Goal: Task Accomplishment & Management: Manage account settings

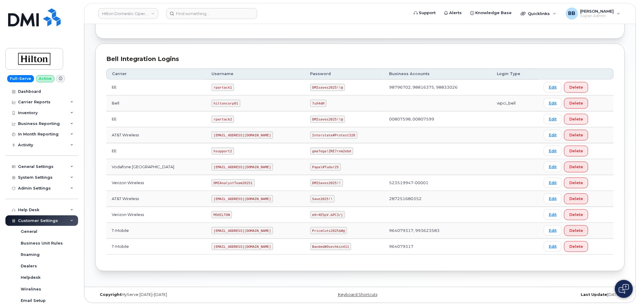
scroll to position [125, 0]
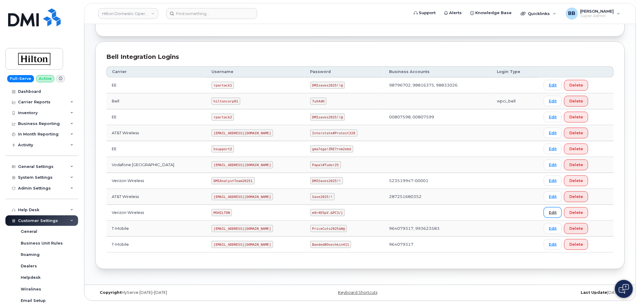
click at [553, 208] on link "Edit" at bounding box center [553, 212] width 18 height 11
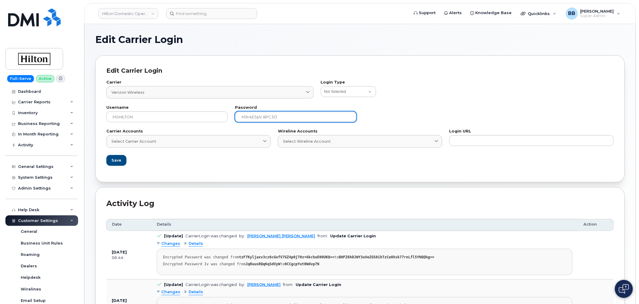
click at [266, 116] on input "m9r4E5pV.&PC3/j" at bounding box center [295, 116] width 121 height 11
paste input "+6wU?zVFVxv~bAu"
type input "+6wU?zVFVxv~bAu"
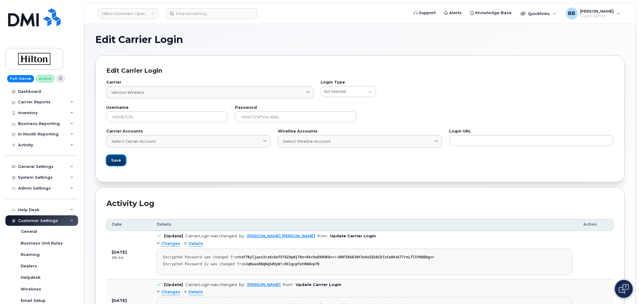
click at [109, 159] on button "Save" at bounding box center [116, 160] width 20 height 11
